Goal: Navigation & Orientation: Find specific page/section

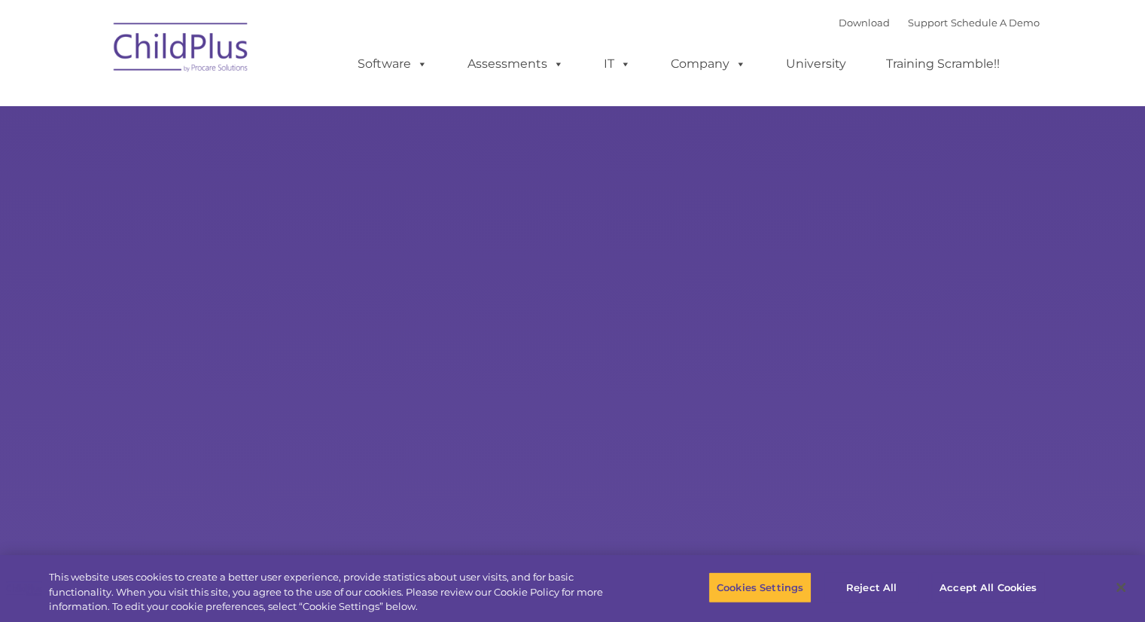
select select "MEDIUM"
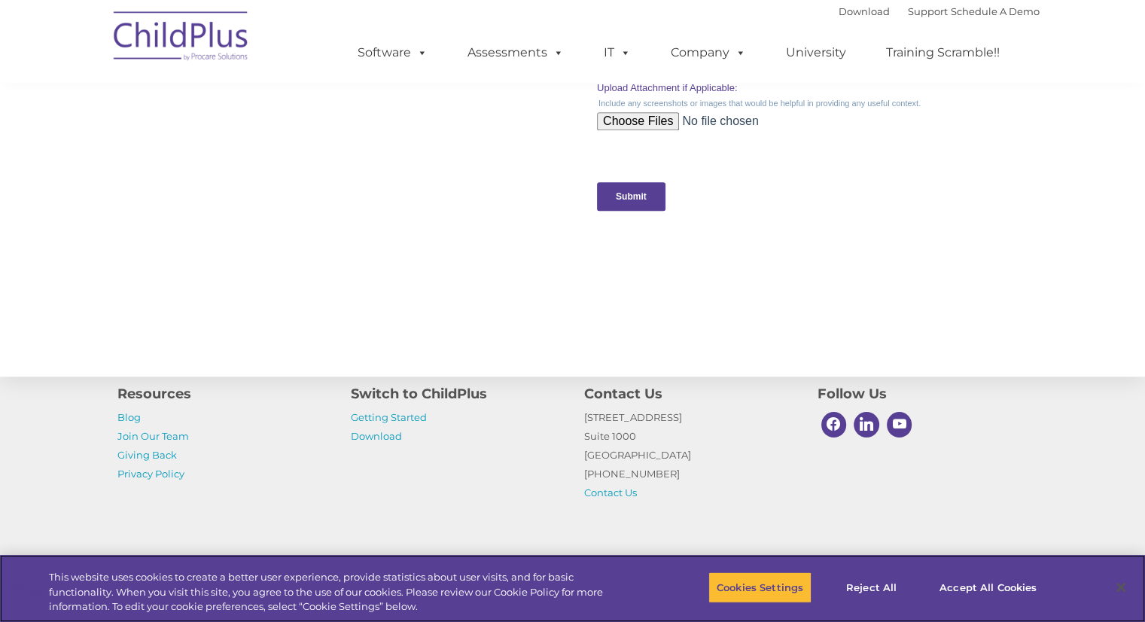
scroll to position [1595, 0]
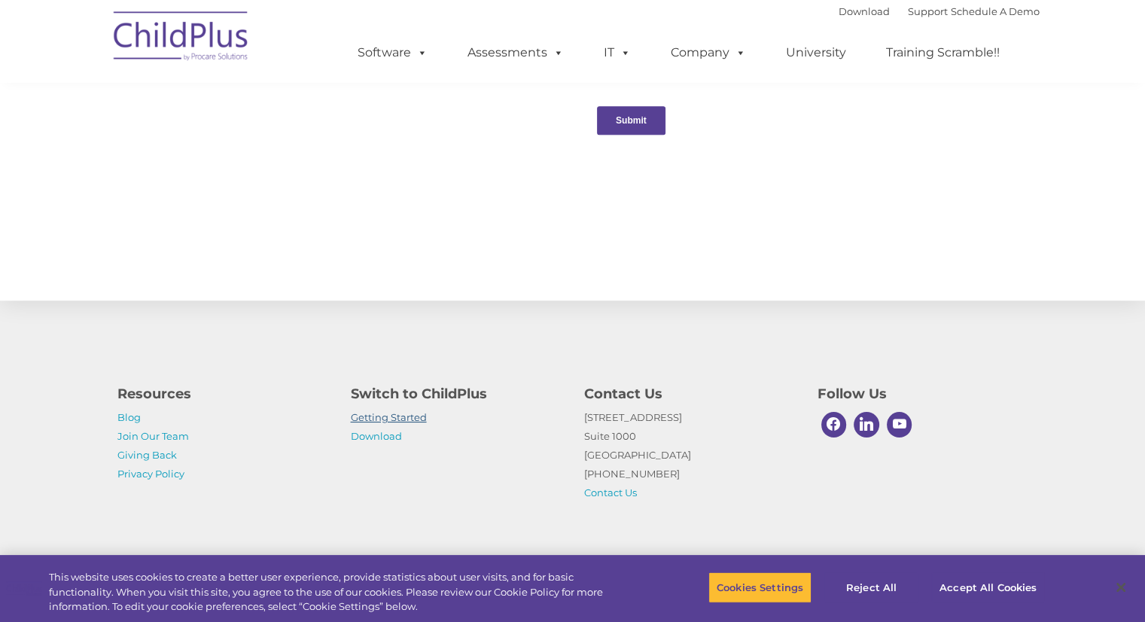
click at [380, 418] on link "Getting Started" at bounding box center [389, 417] width 76 height 12
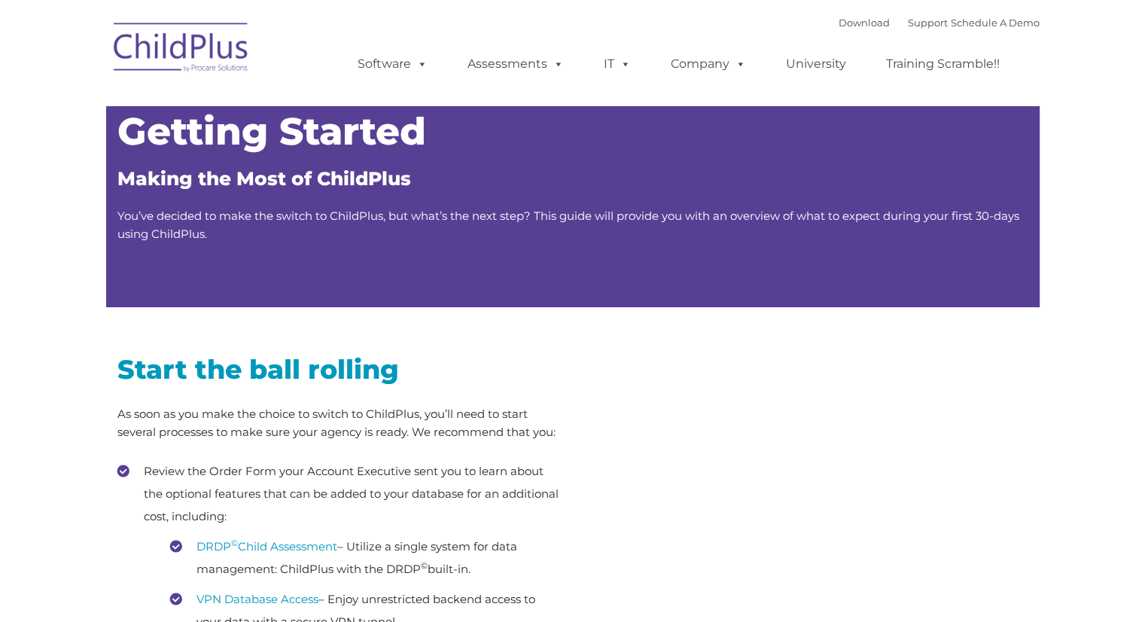
type input ""
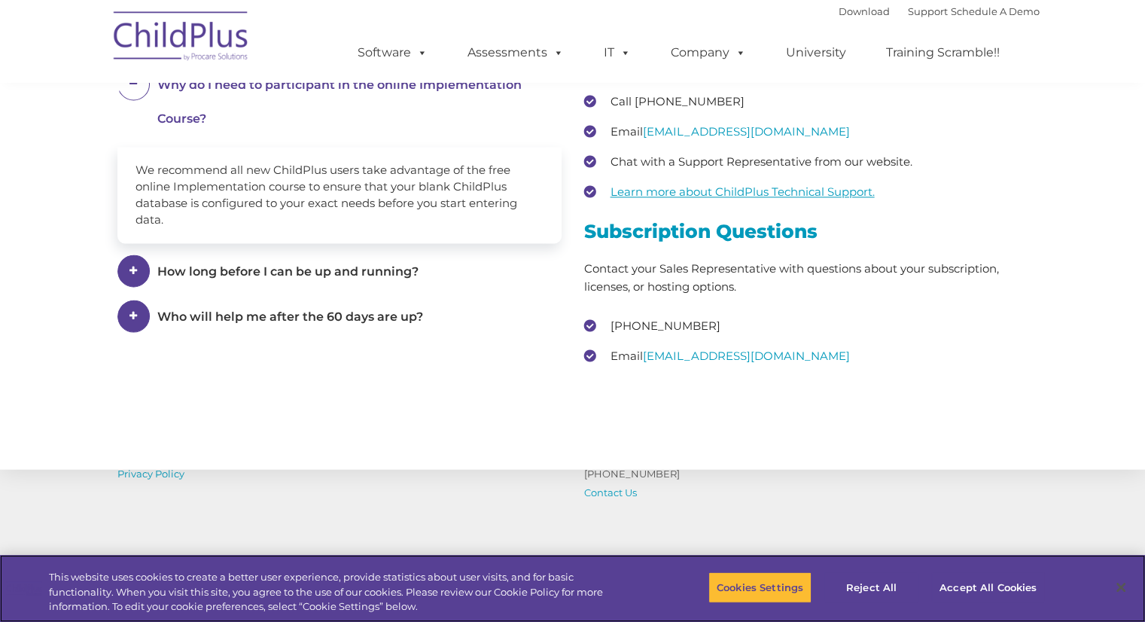
scroll to position [2280, 0]
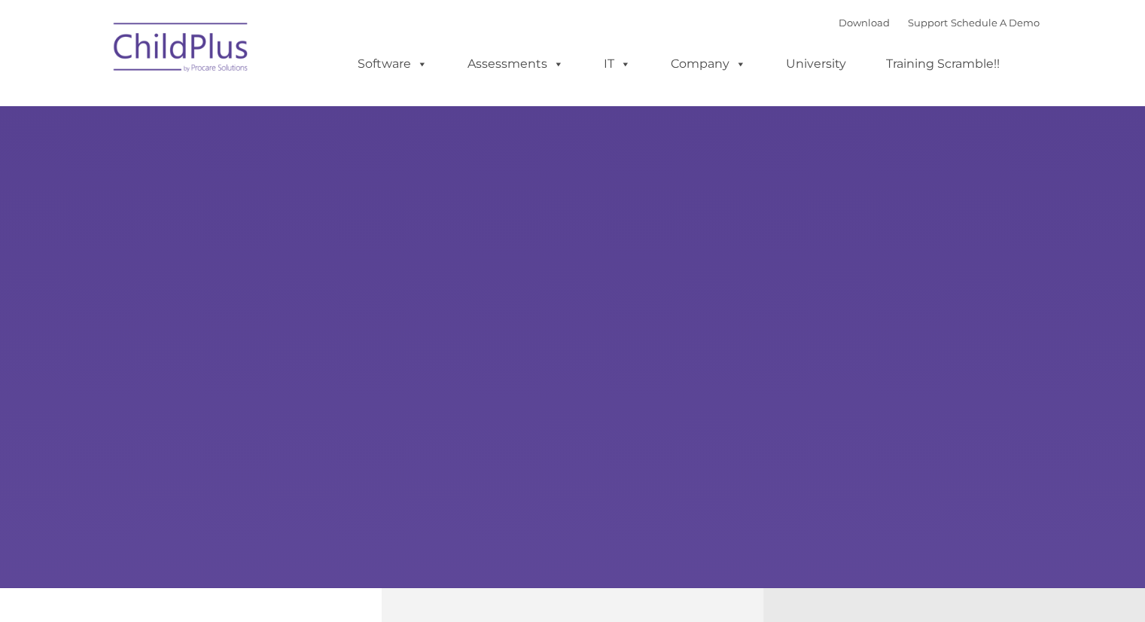
type input ""
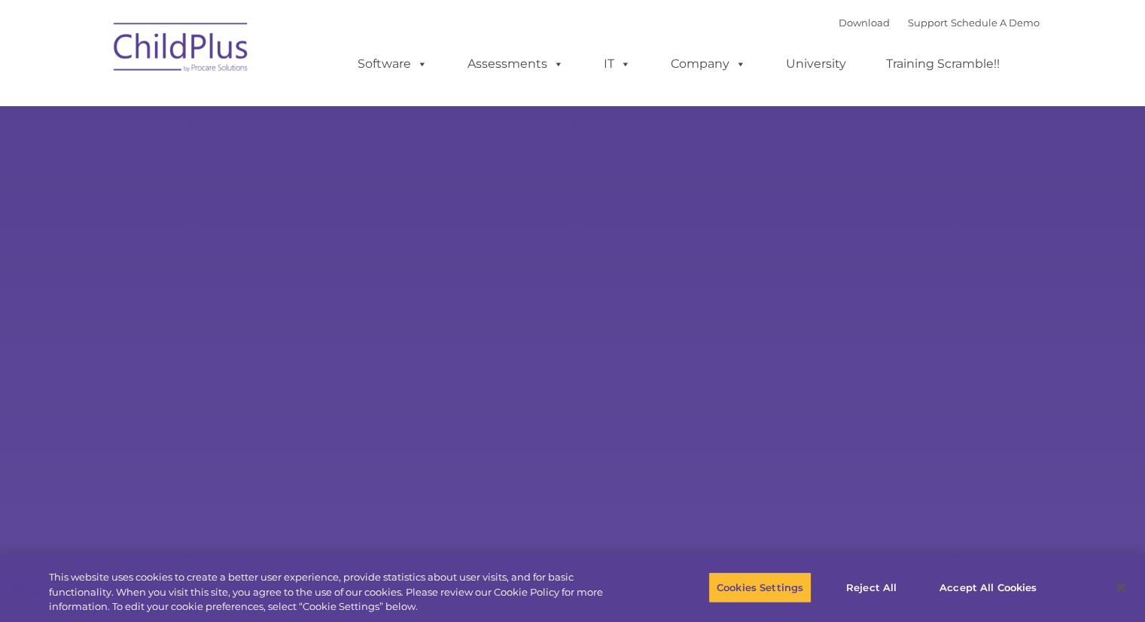
select select "MEDIUM"
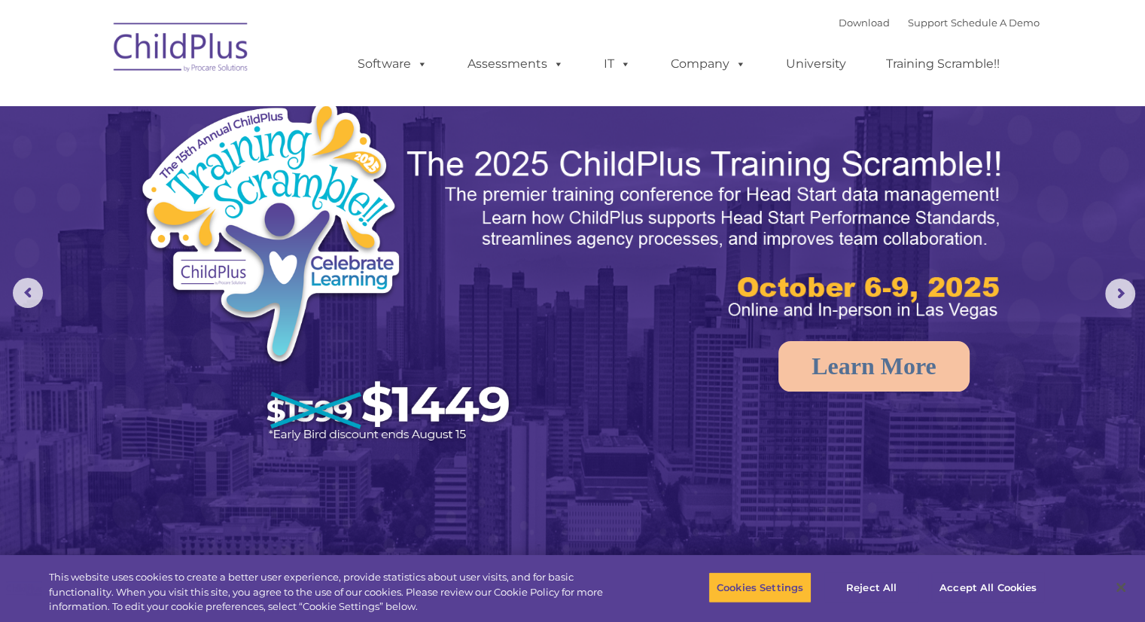
click at [563, 86] on ul "Software ChildPlus: The original and most widely-used Head Start data managemen…" at bounding box center [683, 64] width 712 height 60
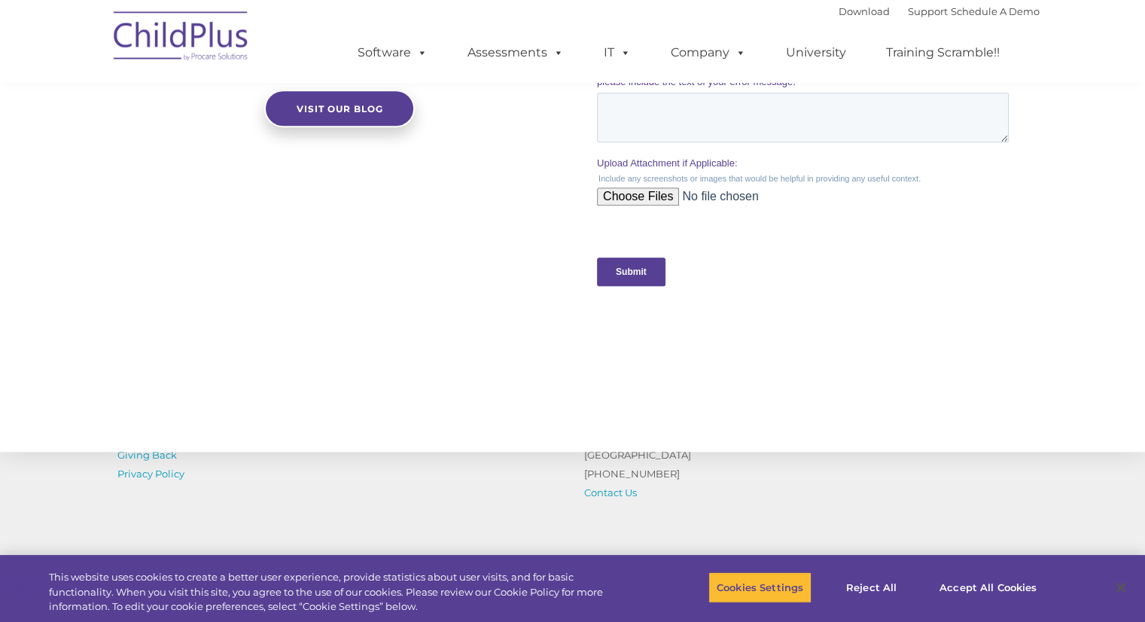
scroll to position [1595, 0]
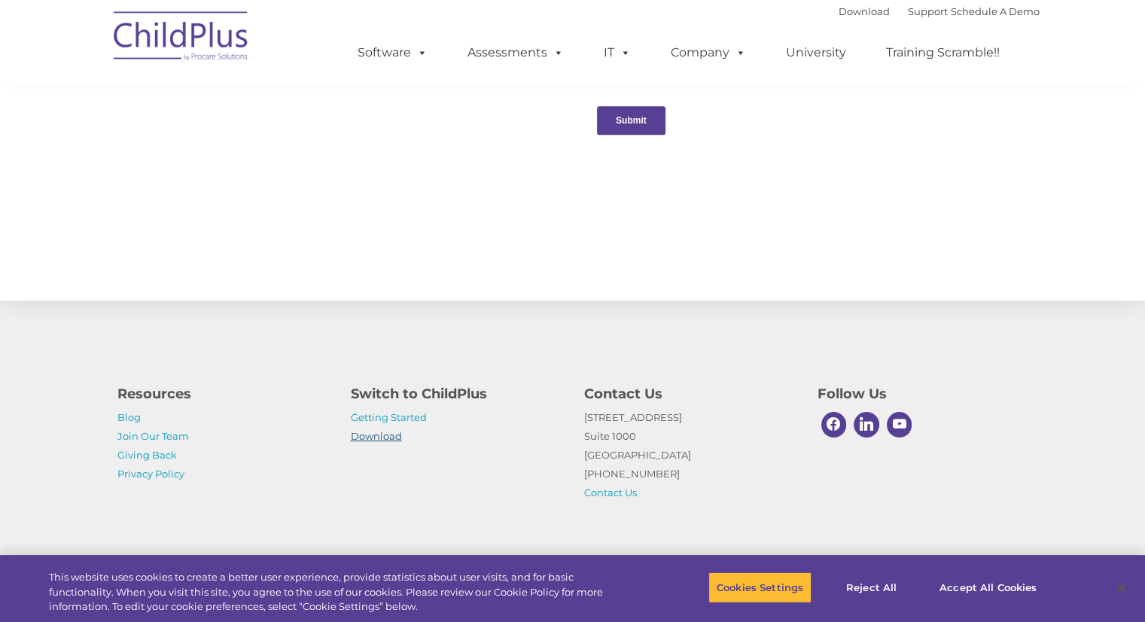
click at [351, 433] on link "Download" at bounding box center [376, 436] width 51 height 12
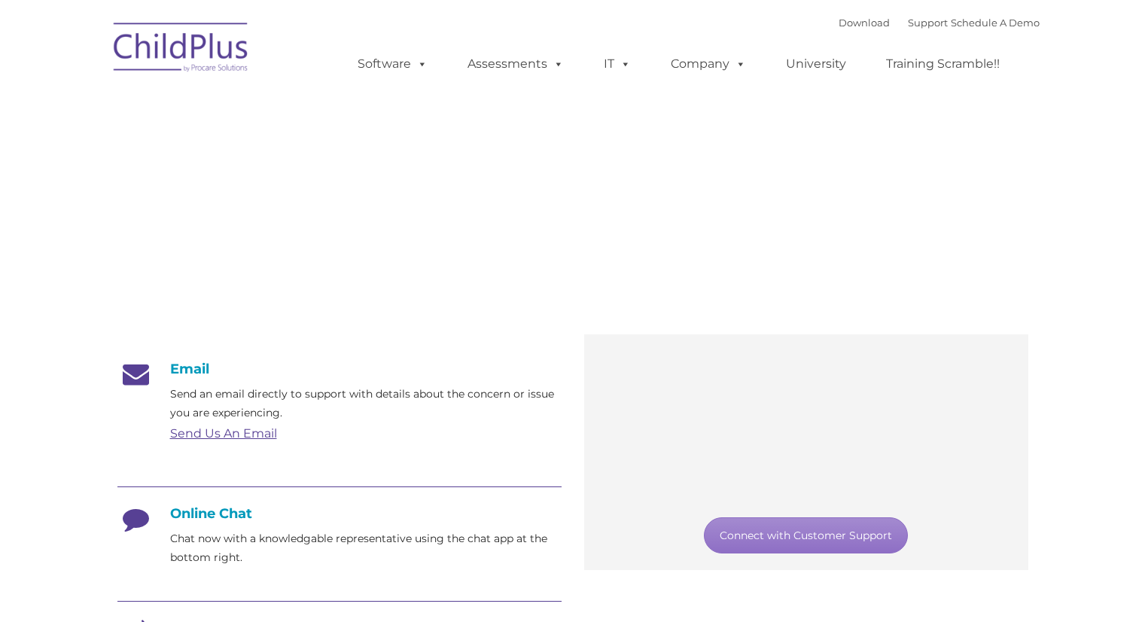
type input ""
